Goal: Information Seeking & Learning: Learn about a topic

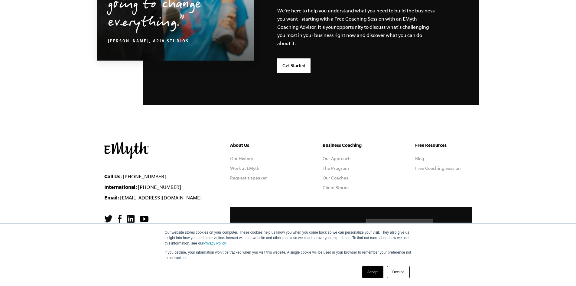
scroll to position [1578, 0]
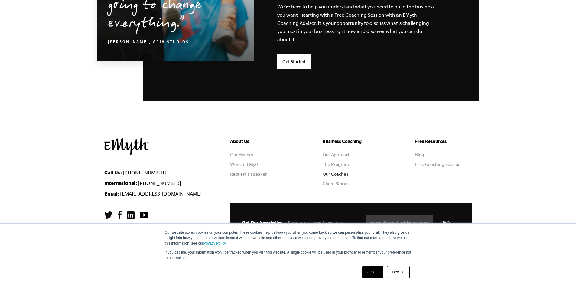
click at [336, 172] on link "Our Coaches" at bounding box center [336, 173] width 26 height 5
click at [337, 166] on link "The Program" at bounding box center [336, 164] width 26 height 5
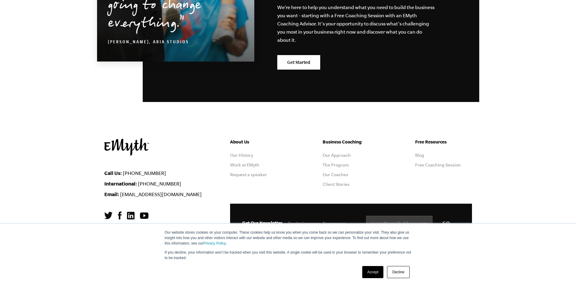
scroll to position [1064, 0]
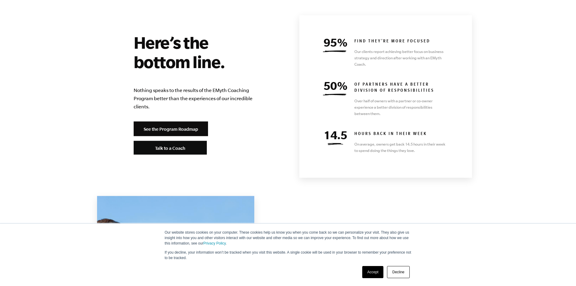
scroll to position [2622, 0]
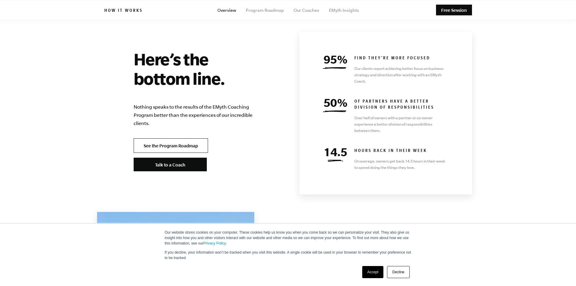
click at [197, 138] on link "See the Program Roadmap" at bounding box center [171, 145] width 74 height 15
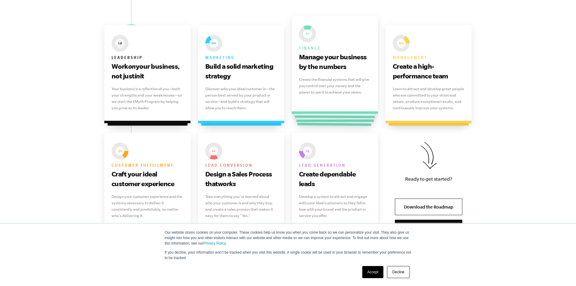
scroll to position [393, 0]
